Goal: Task Accomplishment & Management: Manage account settings

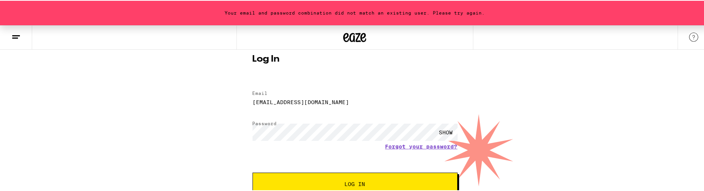
scroll to position [47, 0]
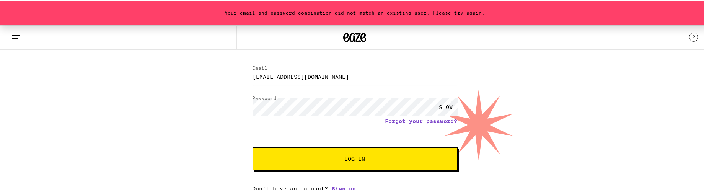
click at [365, 156] on span "Log In" at bounding box center [355, 157] width 143 height 5
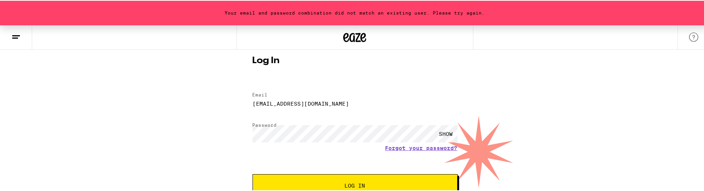
scroll to position [0, 0]
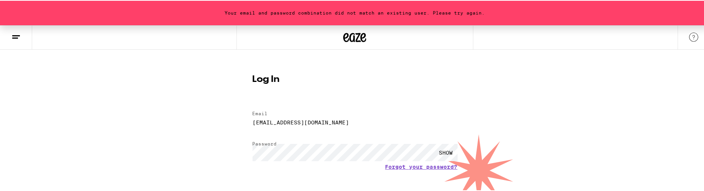
click at [12, 34] on icon at bounding box center [15, 36] width 9 height 9
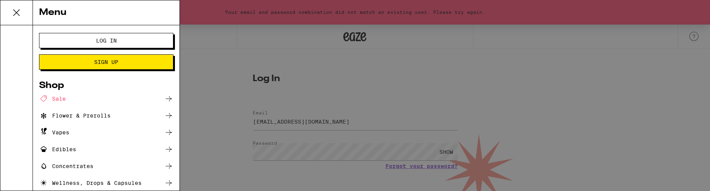
click at [147, 39] on button "Log In" at bounding box center [106, 40] width 134 height 15
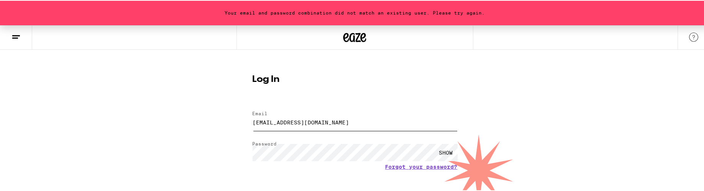
click at [370, 123] on input "[EMAIL_ADDRESS][DOMAIN_NAME]" at bounding box center [355, 121] width 205 height 17
